Goal: Information Seeking & Learning: Check status

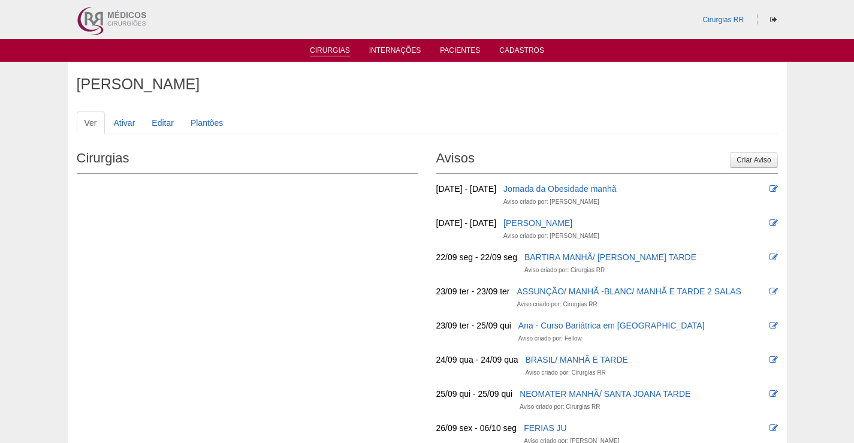
click at [324, 49] on link "Cirurgias" at bounding box center [330, 51] width 40 height 10
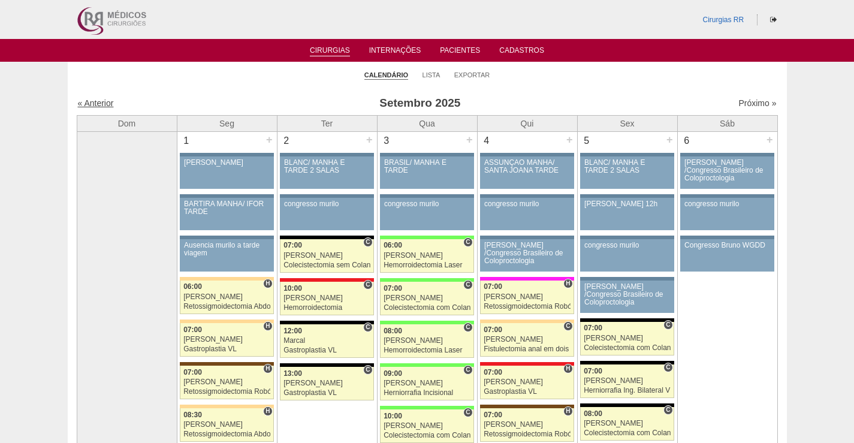
click at [102, 104] on link "« Anterior" at bounding box center [96, 103] width 36 height 10
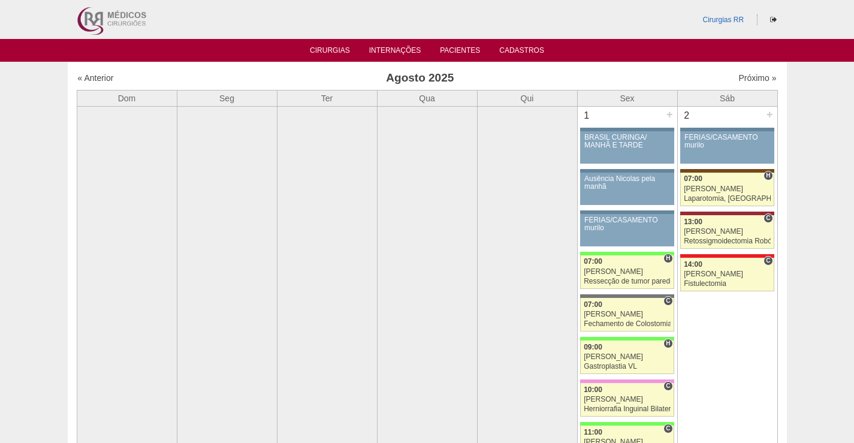
click at [102, 102] on th "Dom" at bounding box center [127, 98] width 100 height 16
click at [98, 75] on link "« Anterior" at bounding box center [96, 78] width 36 height 10
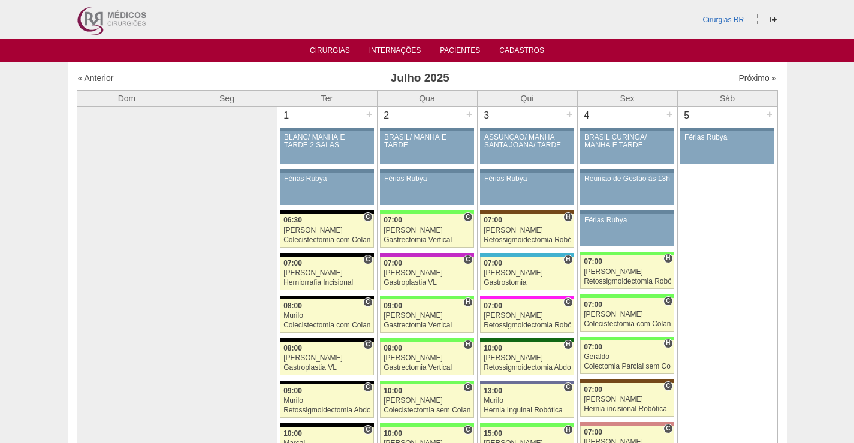
click at [101, 79] on link "« Anterior" at bounding box center [96, 78] width 36 height 10
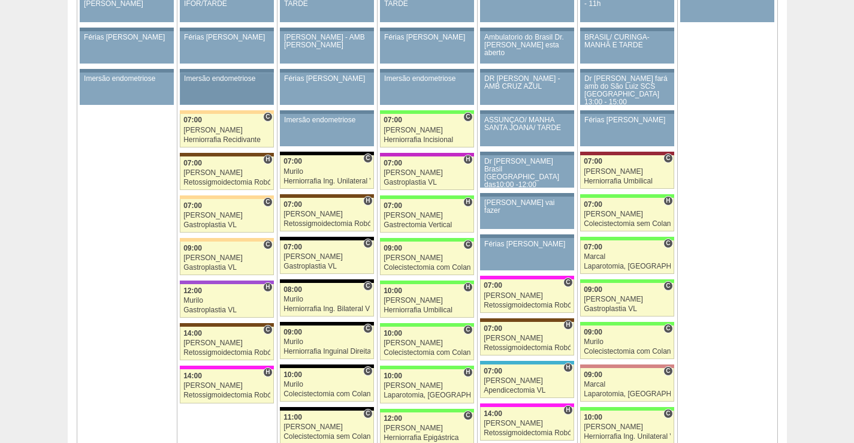
scroll to position [60, 0]
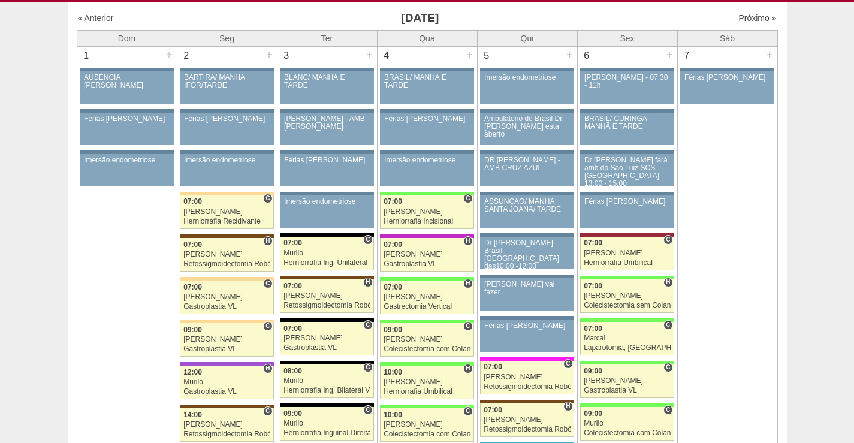
click at [742, 17] on link "Próximo »" at bounding box center [757, 18] width 38 height 10
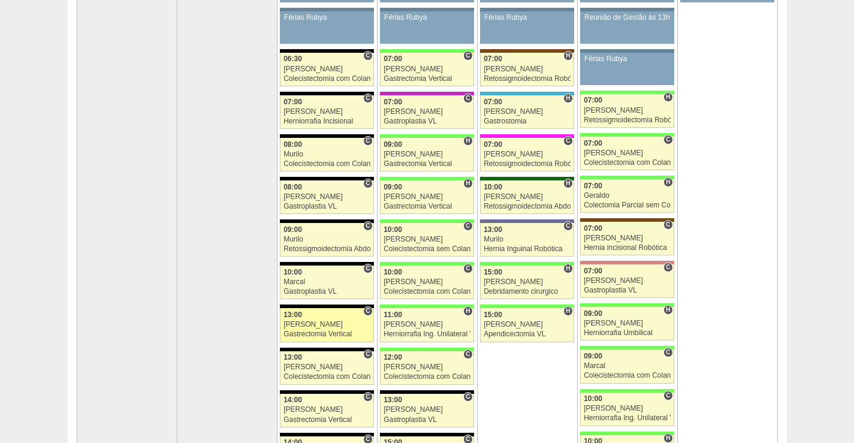
scroll to position [180, 0]
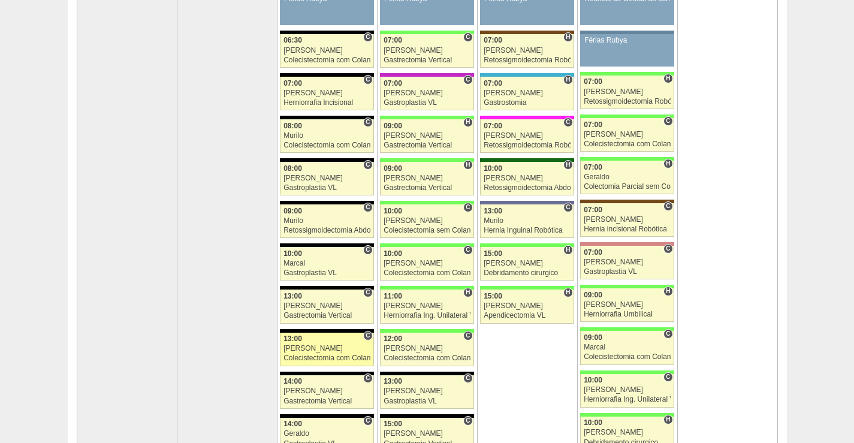
click at [316, 349] on div "[PERSON_NAME]" at bounding box center [326, 348] width 87 height 8
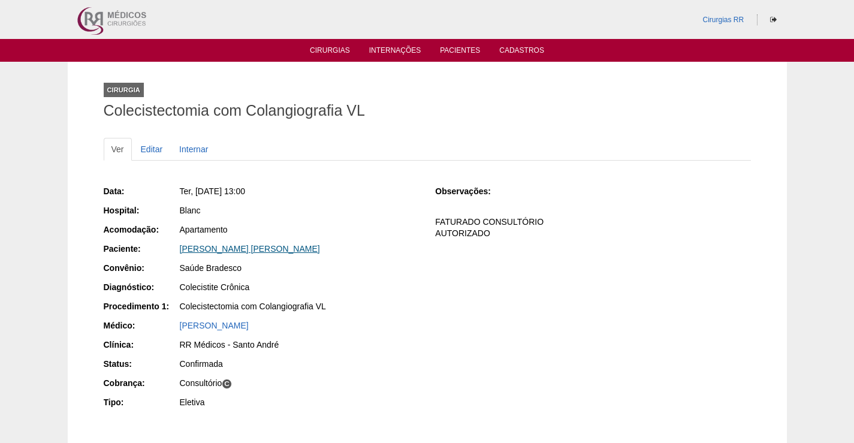
click at [222, 248] on link "ANNE MARY SILVA" at bounding box center [250, 249] width 140 height 10
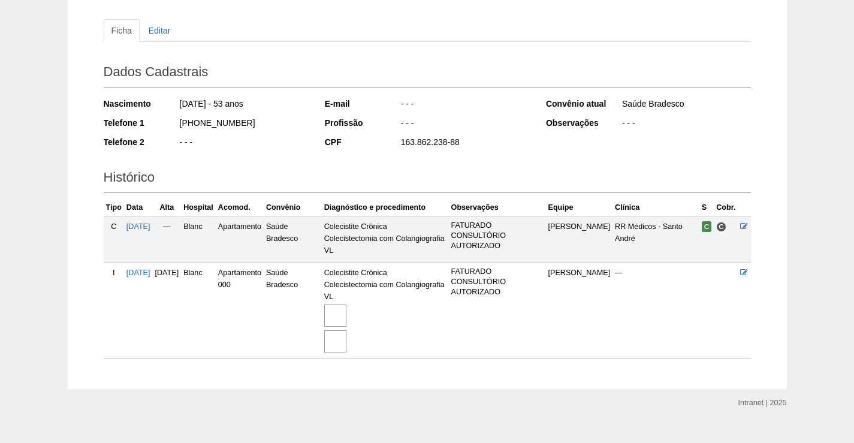
scroll to position [120, 0]
click at [346, 316] on img at bounding box center [335, 314] width 22 height 22
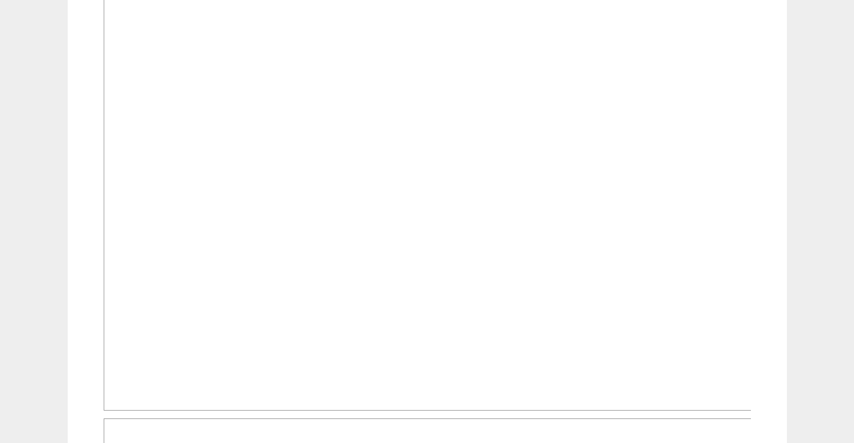
scroll to position [419, 0]
